Goal: Find specific page/section: Find specific page/section

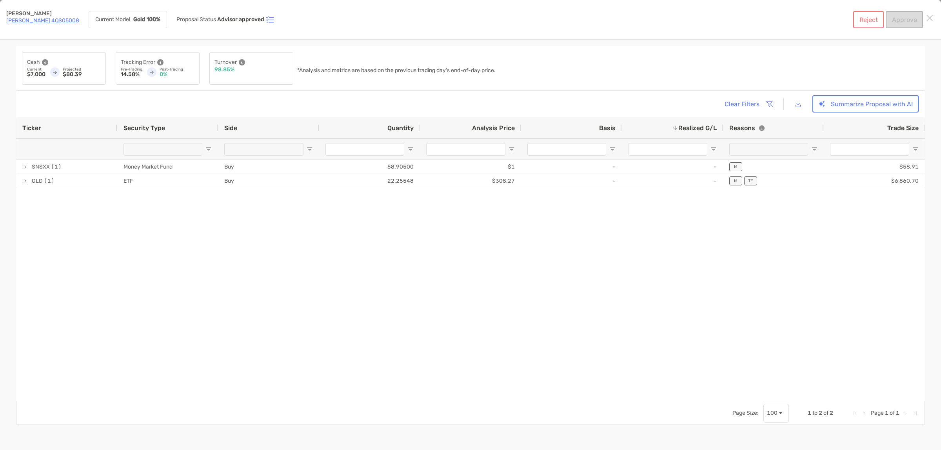
click at [25, 20] on link "[PERSON_NAME] 4QS05008" at bounding box center [42, 20] width 73 height 7
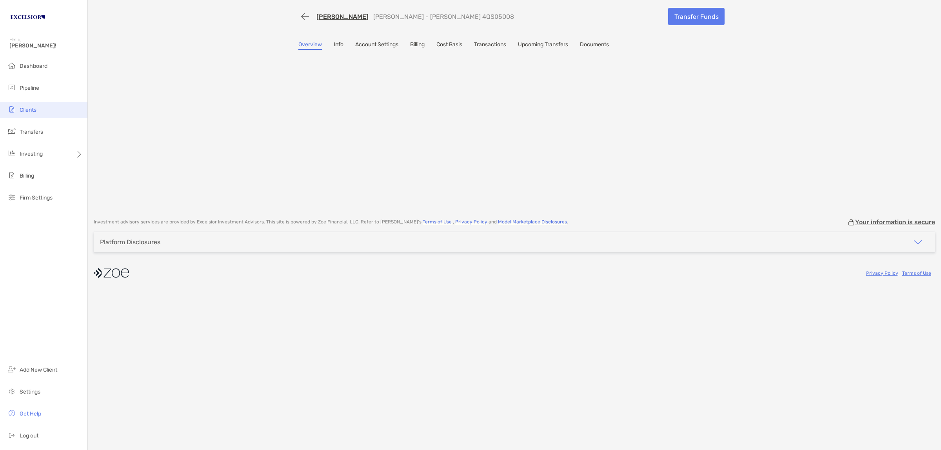
click at [34, 108] on span "Clients" at bounding box center [28, 110] width 17 height 7
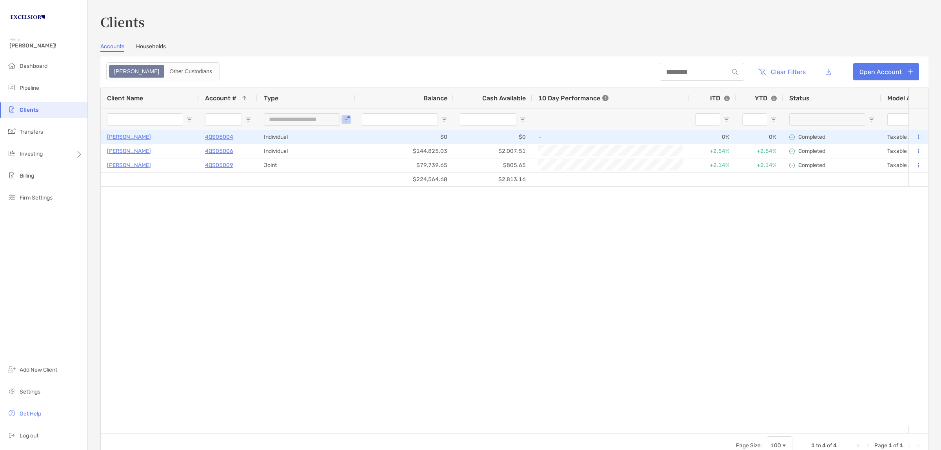
click at [122, 133] on p "Matthew Abeling" at bounding box center [129, 137] width 44 height 10
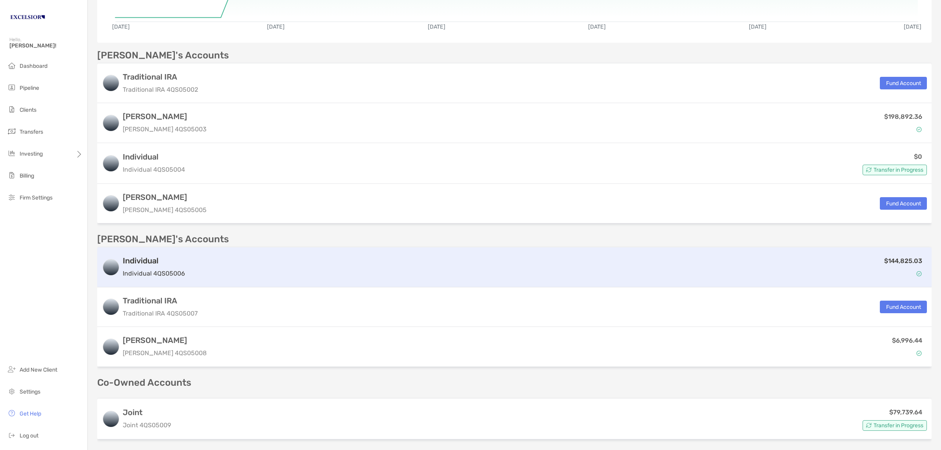
scroll to position [147, 0]
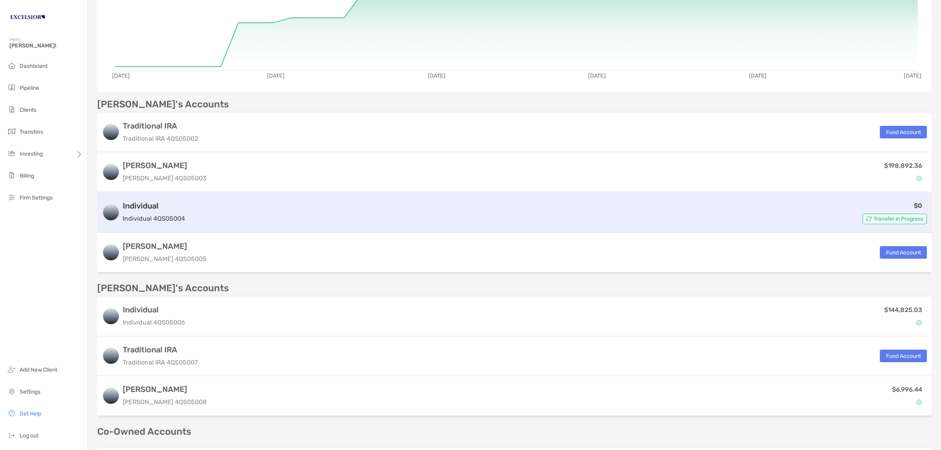
click at [145, 208] on h3 "Individual" at bounding box center [154, 205] width 62 height 9
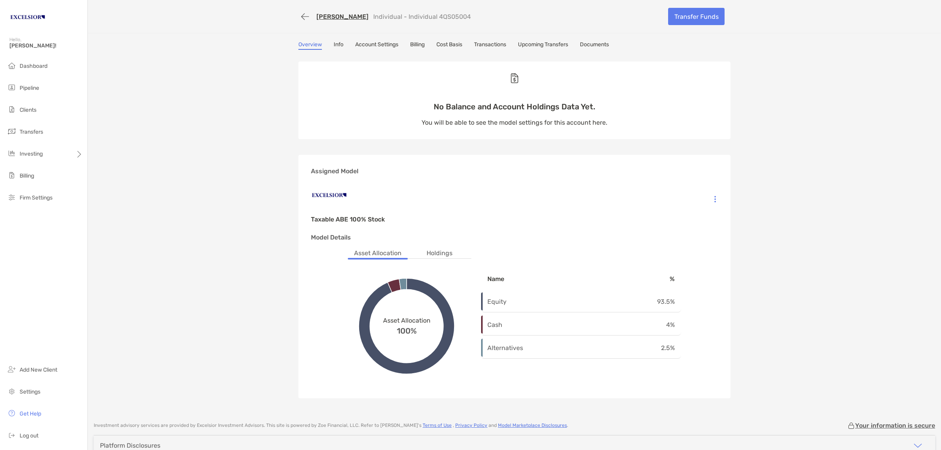
click at [339, 44] on link "Info" at bounding box center [339, 45] width 10 height 9
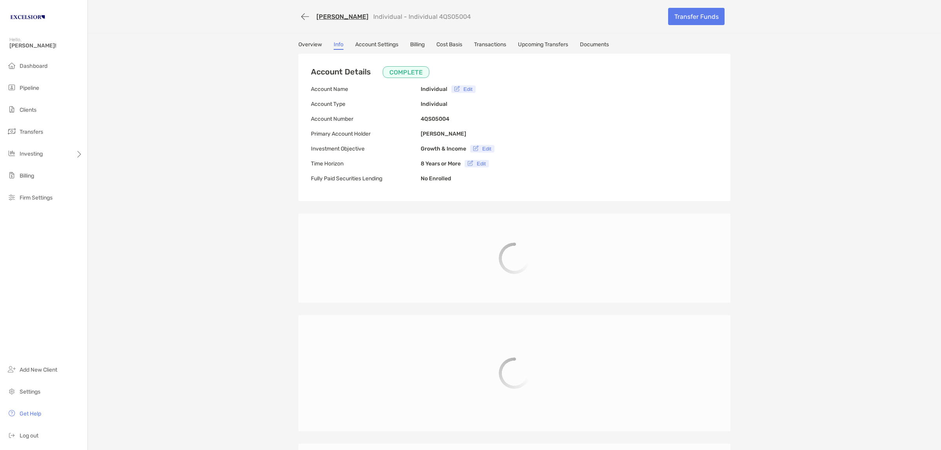
type input "**********"
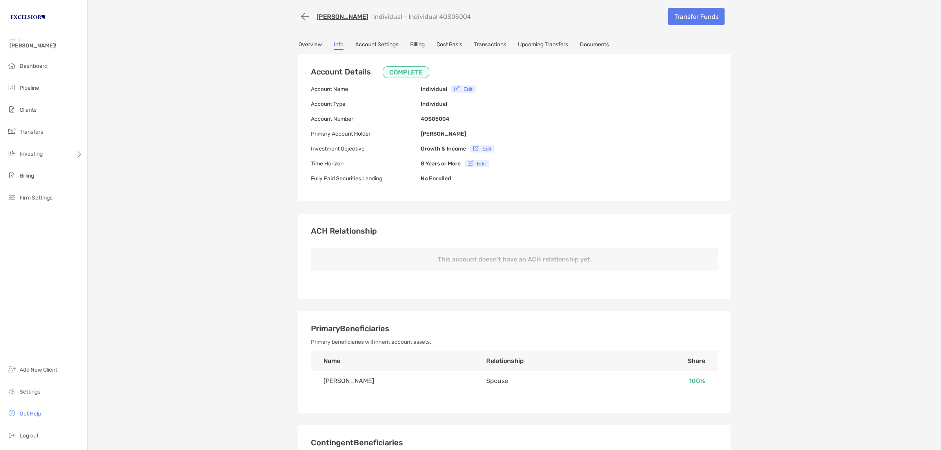
click at [364, 45] on link "Account Settings" at bounding box center [376, 45] width 43 height 9
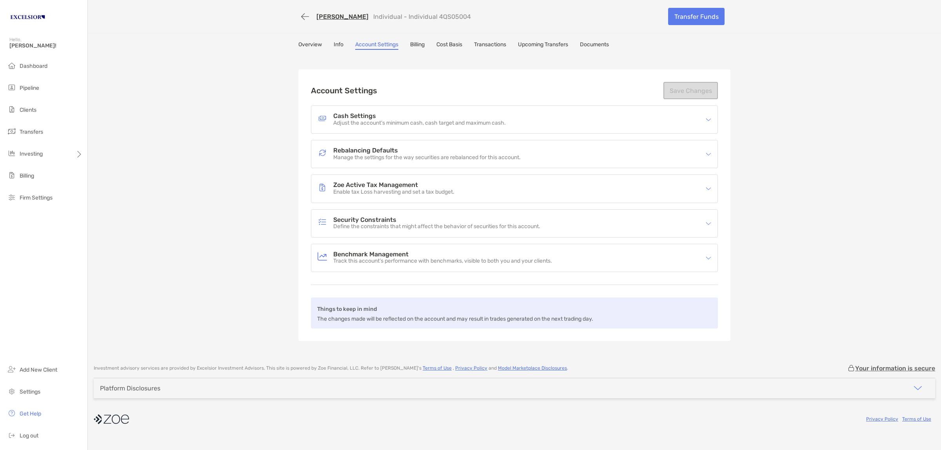
click at [301, 45] on link "Overview" at bounding box center [310, 45] width 24 height 9
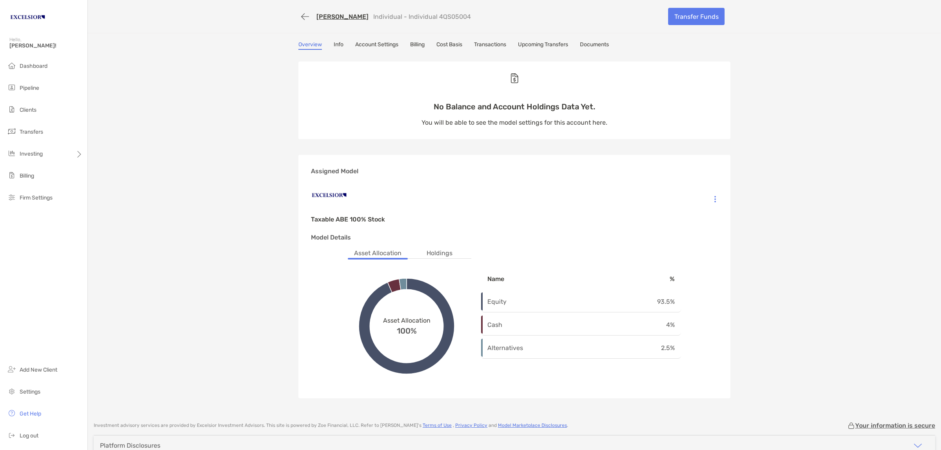
click at [180, 201] on div "Matthew Abeling Individual - Individual 4QS05004 Transfer Funds Overview Info A…" at bounding box center [514, 207] width 853 height 414
click at [242, 51] on div "Matthew Abeling Individual - Individual 4QS05004 Transfer Funds Overview Info A…" at bounding box center [514, 207] width 853 height 414
